Goal: Navigation & Orientation: Go to known website

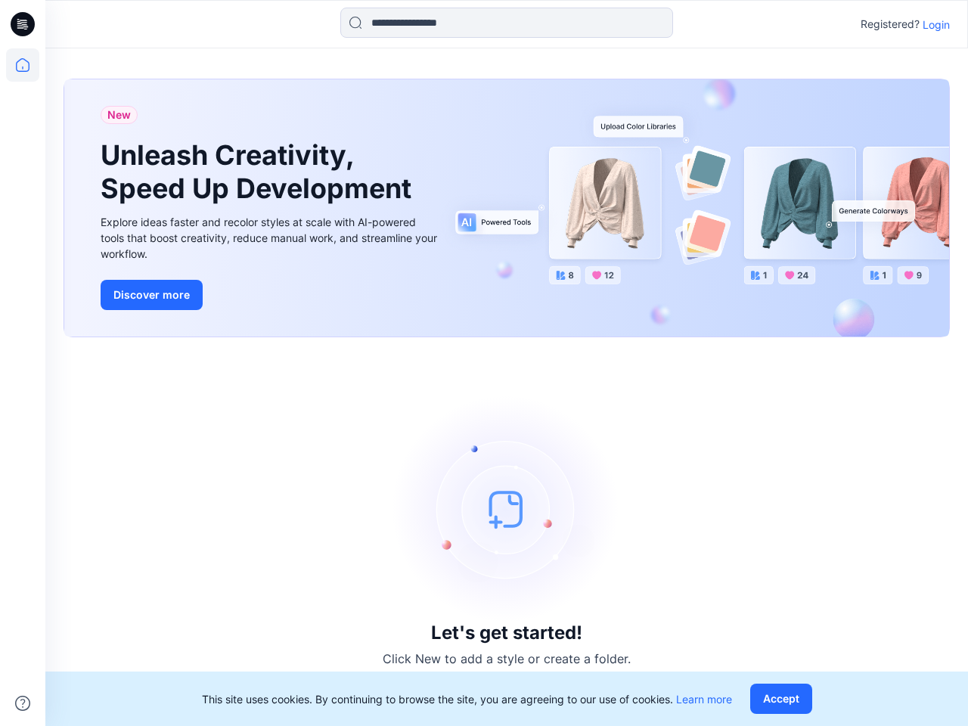
click at [484, 363] on div "Let's get started! Click New to add a style or create a folder." at bounding box center [507, 532] width 887 height 353
click at [23, 24] on icon at bounding box center [25, 24] width 6 height 1
click at [23, 65] on icon at bounding box center [22, 64] width 33 height 33
click at [23, 704] on icon at bounding box center [22, 703] width 15 height 15
click at [507, 23] on input at bounding box center [506, 23] width 333 height 30
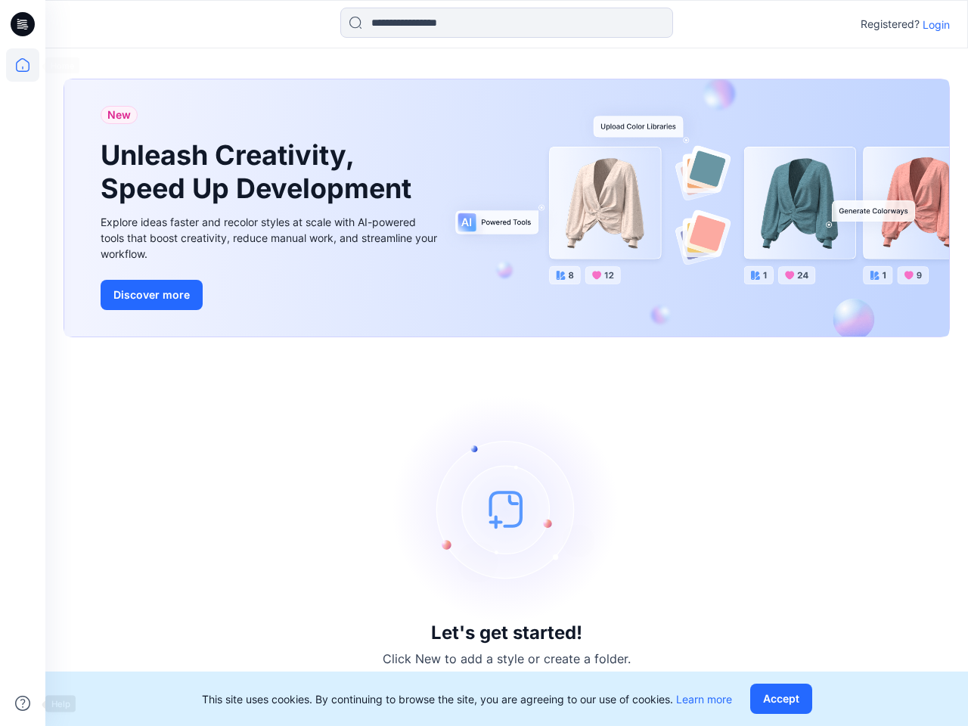
click at [937, 24] on p "Login" at bounding box center [936, 25] width 27 height 16
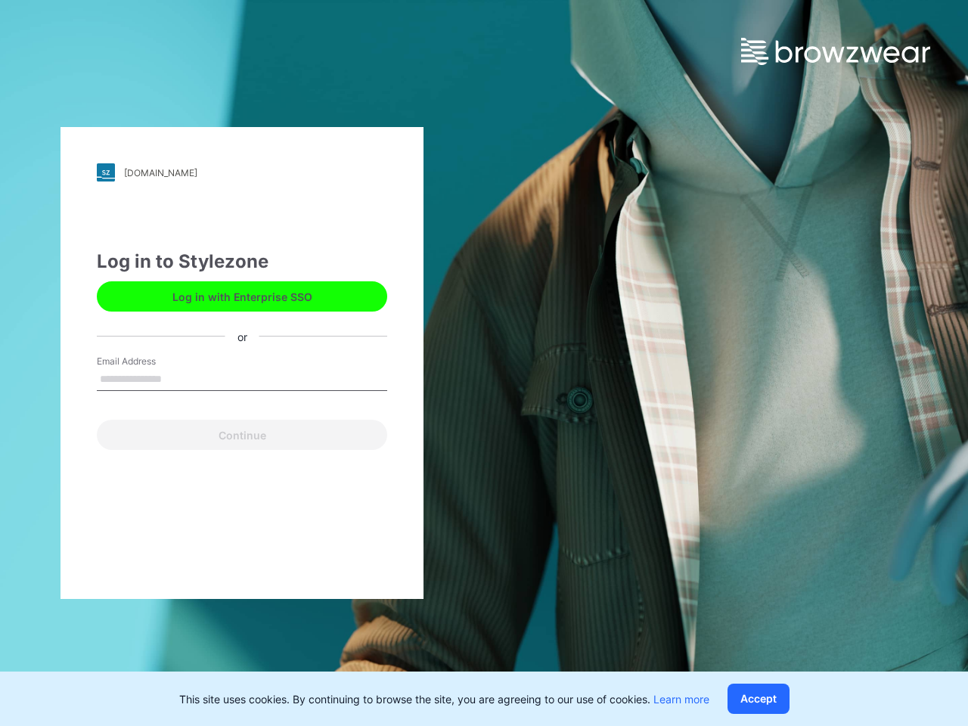
click at [785, 699] on button "Accept" at bounding box center [759, 699] width 62 height 30
